Goal: Information Seeking & Learning: Learn about a topic

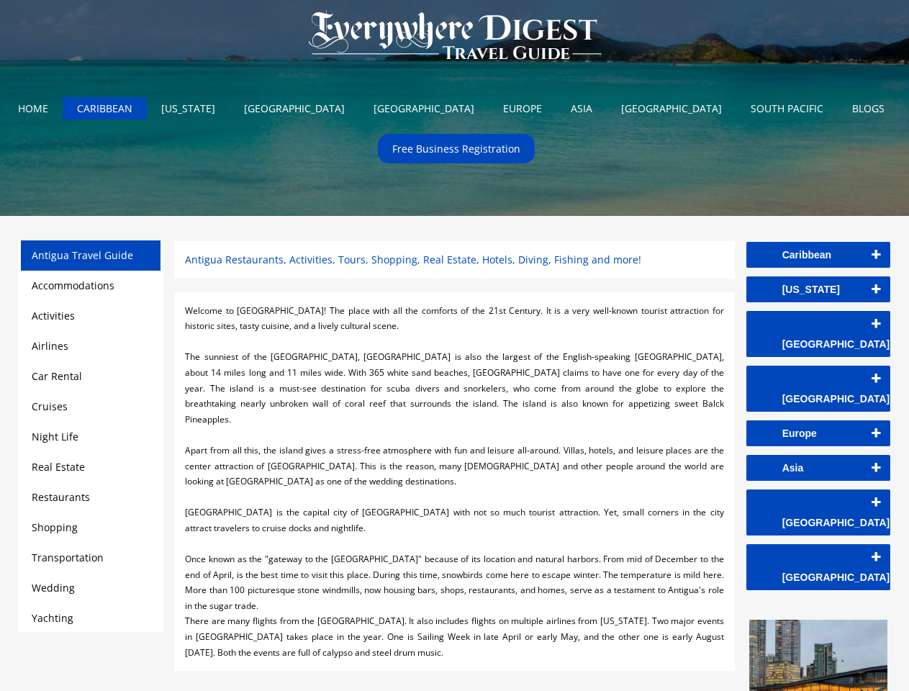
click at [454, 345] on div at bounding box center [454, 342] width 538 height 16
click at [455, 38] on img at bounding box center [454, 36] width 321 height 72
click at [818, 255] on link "Caribbean" at bounding box center [818, 255] width 144 height 26
click at [818, 289] on link "[US_STATE]" at bounding box center [818, 289] width 144 height 26
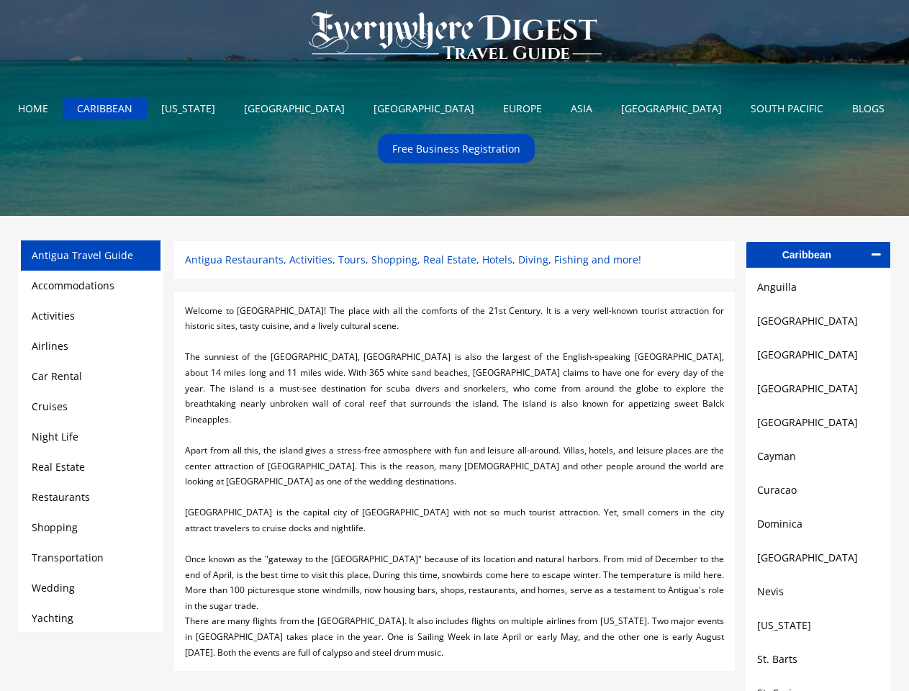
click at [818, 324] on link "[GEOGRAPHIC_DATA]" at bounding box center [818, 320] width 122 height 17
click at [818, 358] on link "[GEOGRAPHIC_DATA]" at bounding box center [818, 354] width 122 height 17
click at [818, 393] on link "[GEOGRAPHIC_DATA]" at bounding box center [818, 388] width 122 height 17
click at [818, 428] on link "[GEOGRAPHIC_DATA]" at bounding box center [818, 422] width 122 height 17
click at [818, 462] on link "Cayman" at bounding box center [818, 456] width 122 height 17
